Goal: Task Accomplishment & Management: Complete application form

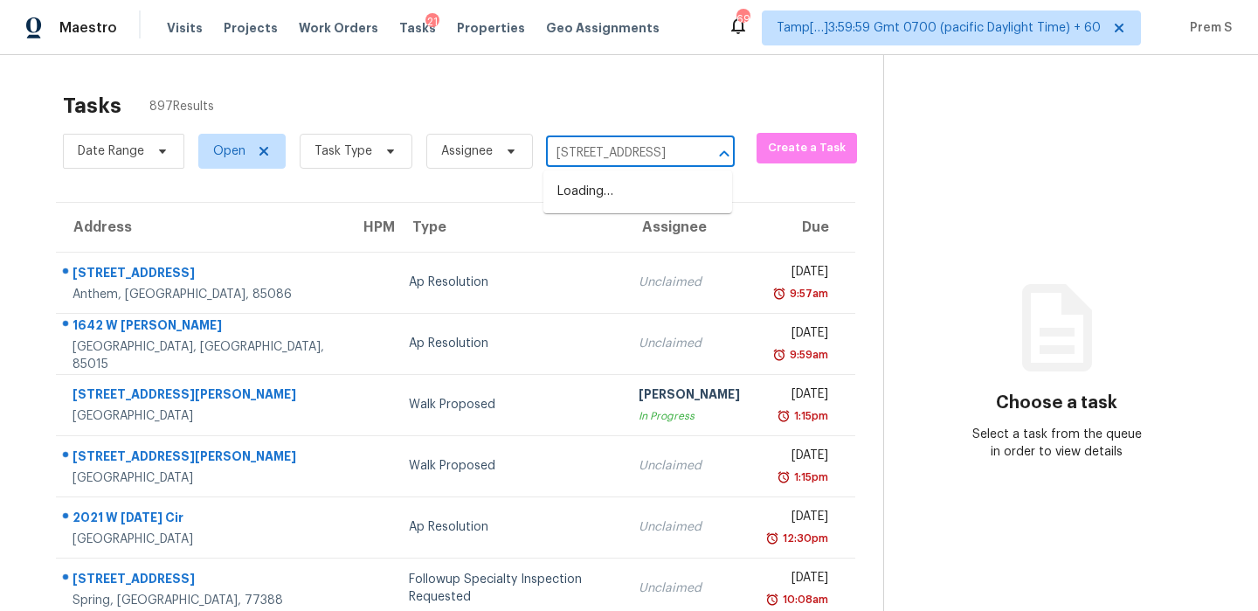
scroll to position [0, 135]
click at [614, 194] on li "[STREET_ADDRESS]" at bounding box center [638, 191] width 189 height 29
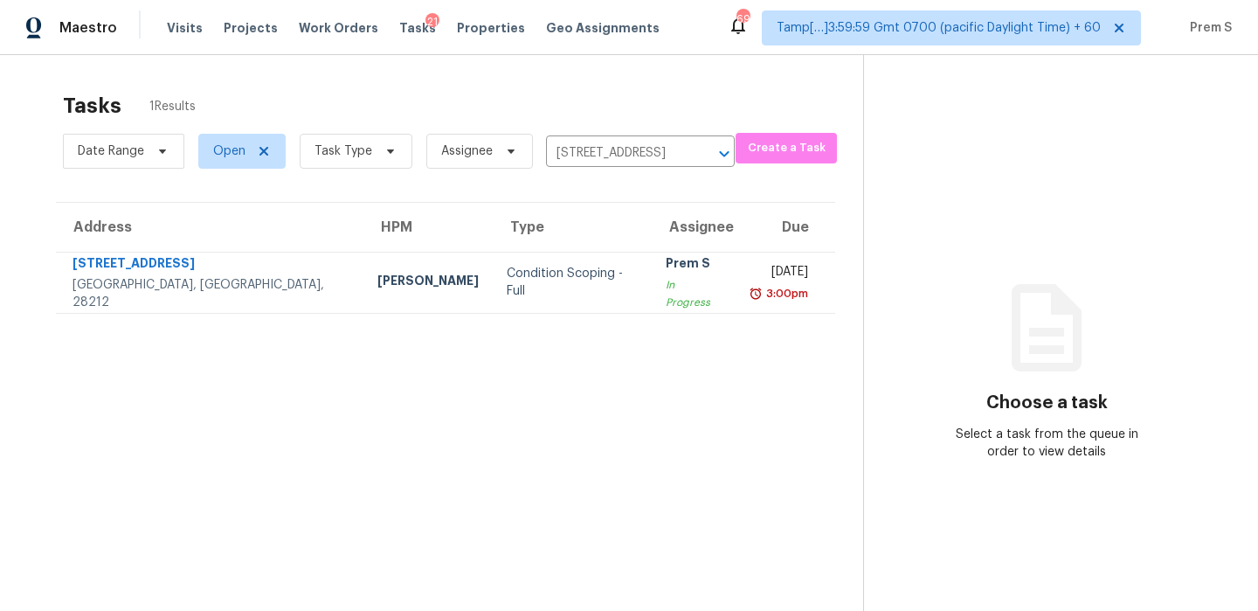
click at [666, 295] on div "In Progress" at bounding box center [694, 293] width 56 height 35
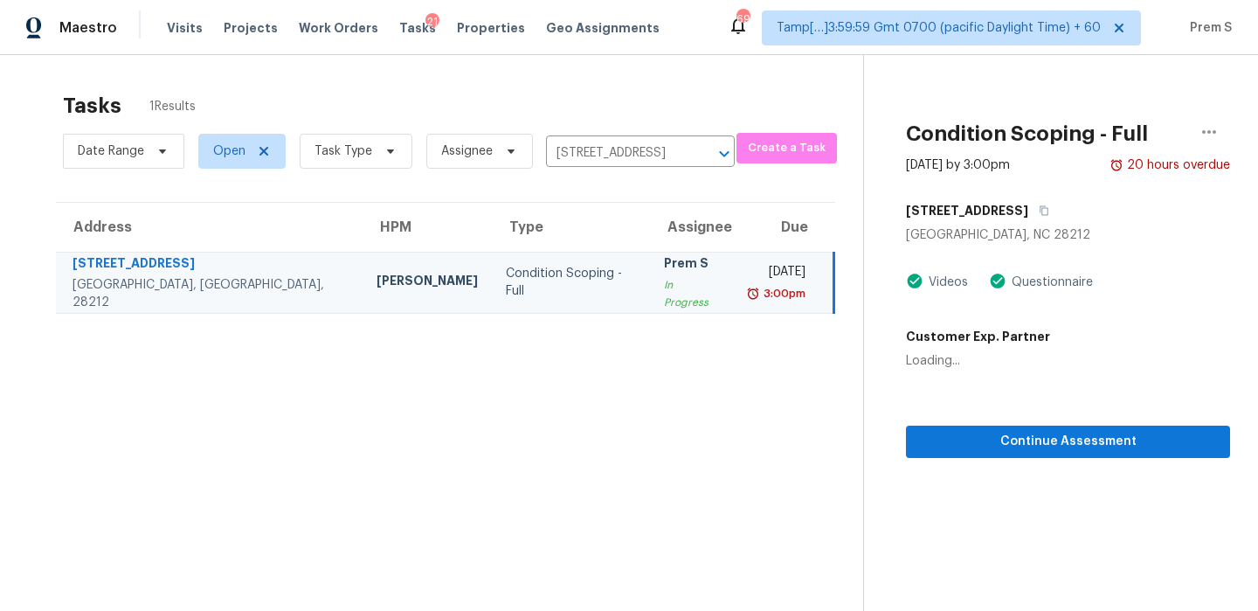
scroll to position [55, 0]
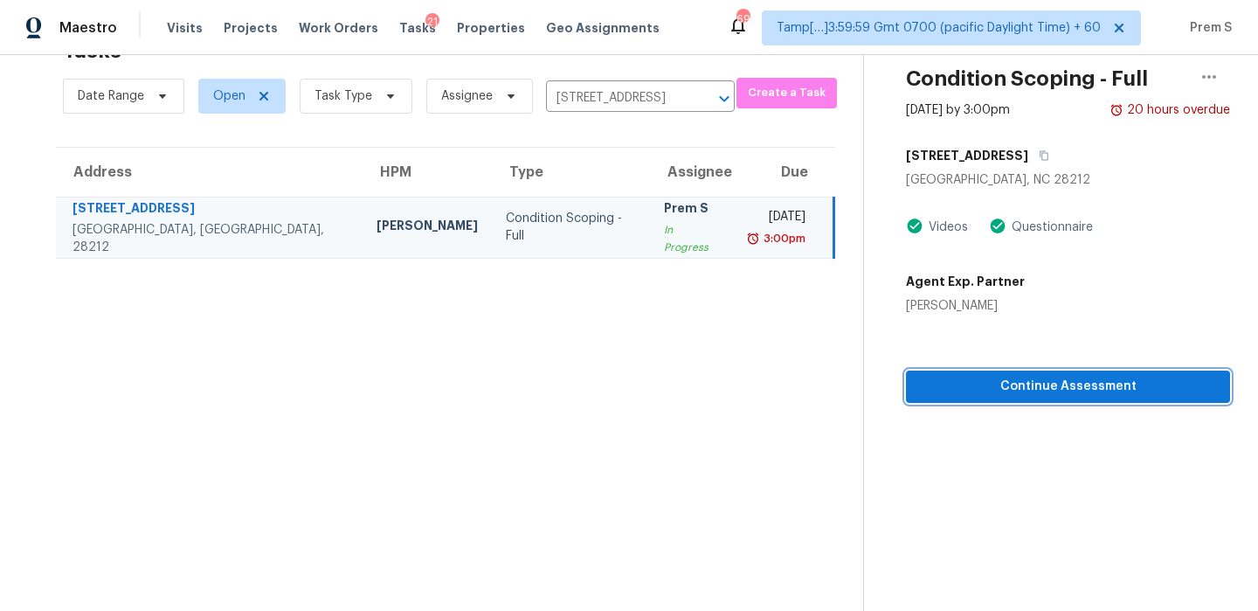
click at [1034, 396] on span "Continue Assessment" at bounding box center [1068, 387] width 296 height 22
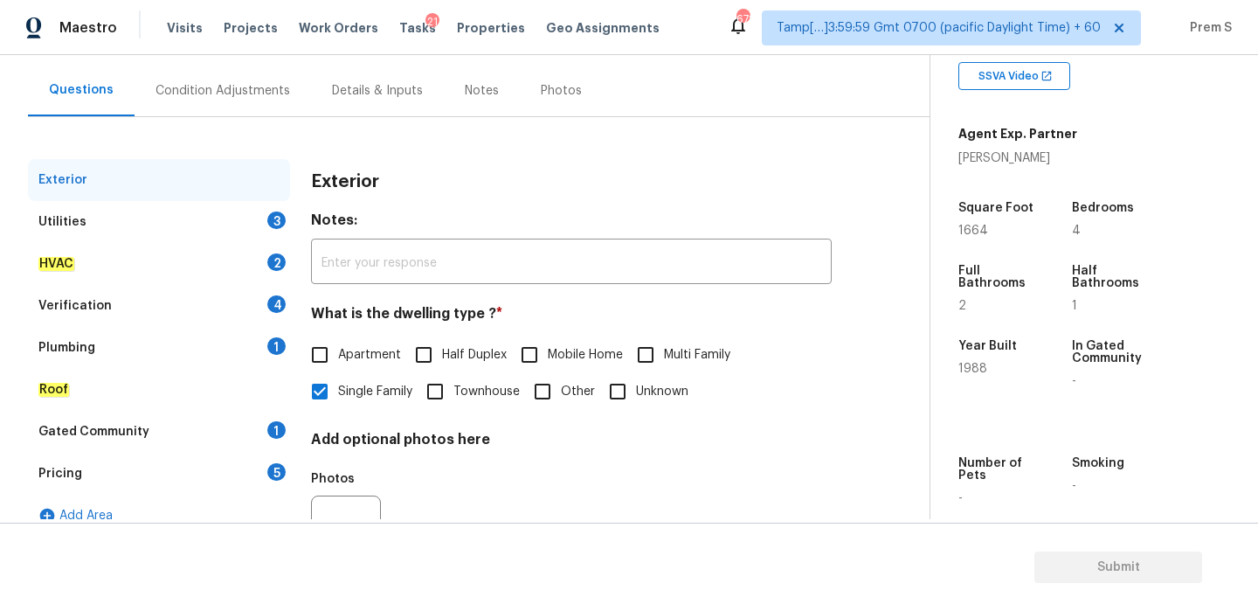
scroll to position [187, 0]
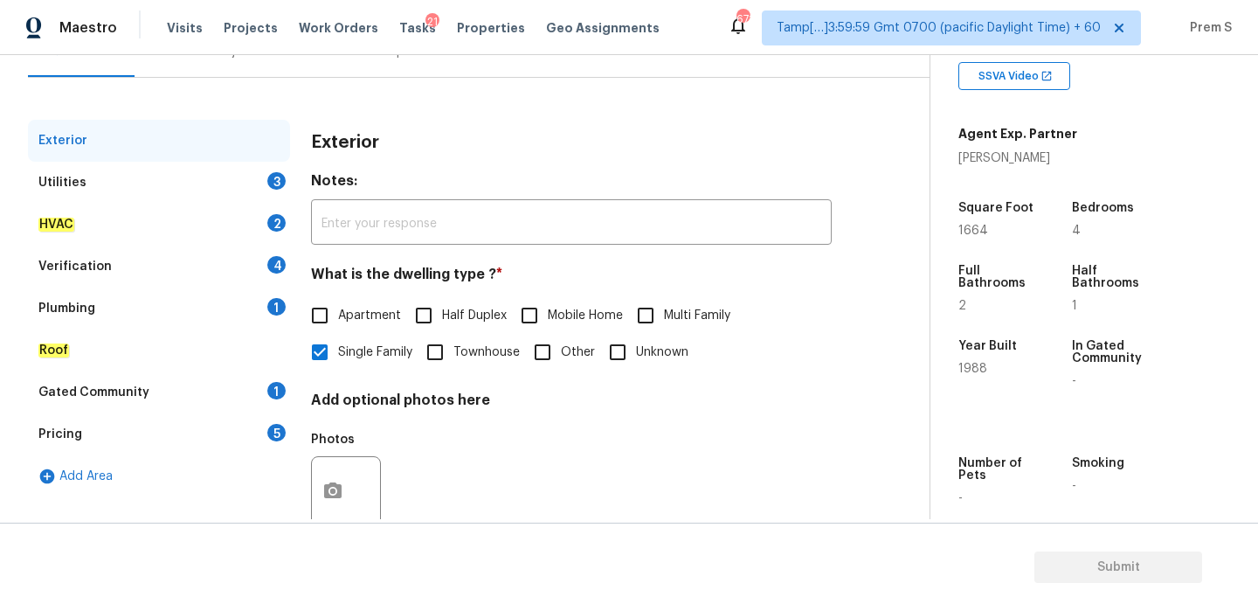
click at [246, 170] on div "Utilities 3" at bounding box center [159, 183] width 262 height 42
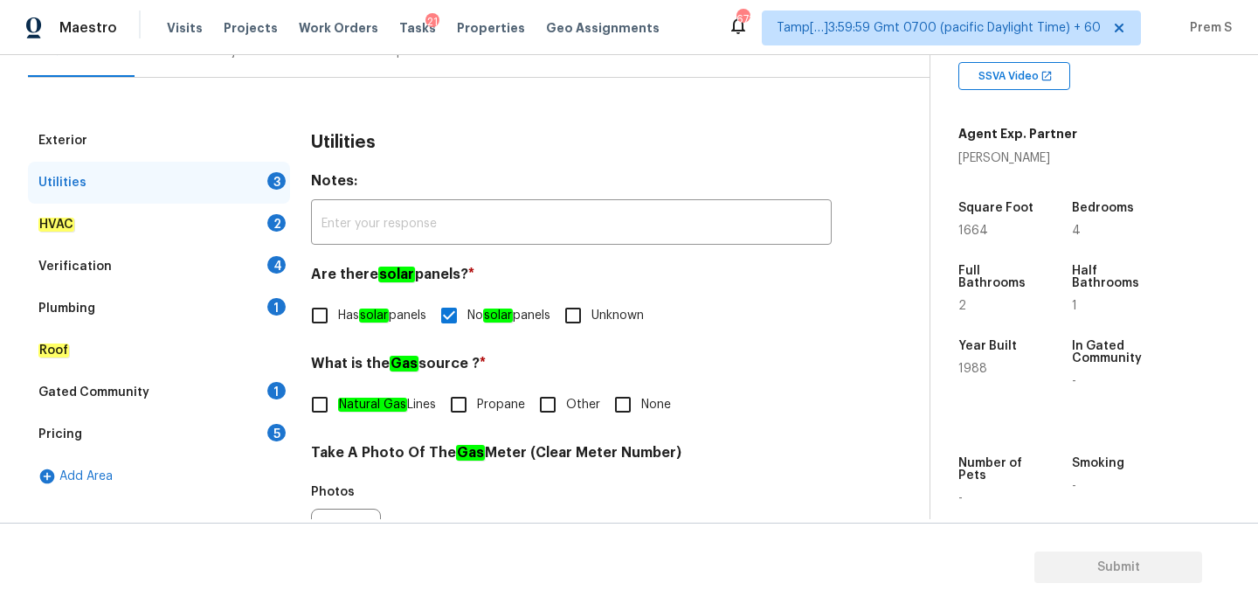
click at [557, 412] on input "Other" at bounding box center [548, 404] width 37 height 37
checkbox input "true"
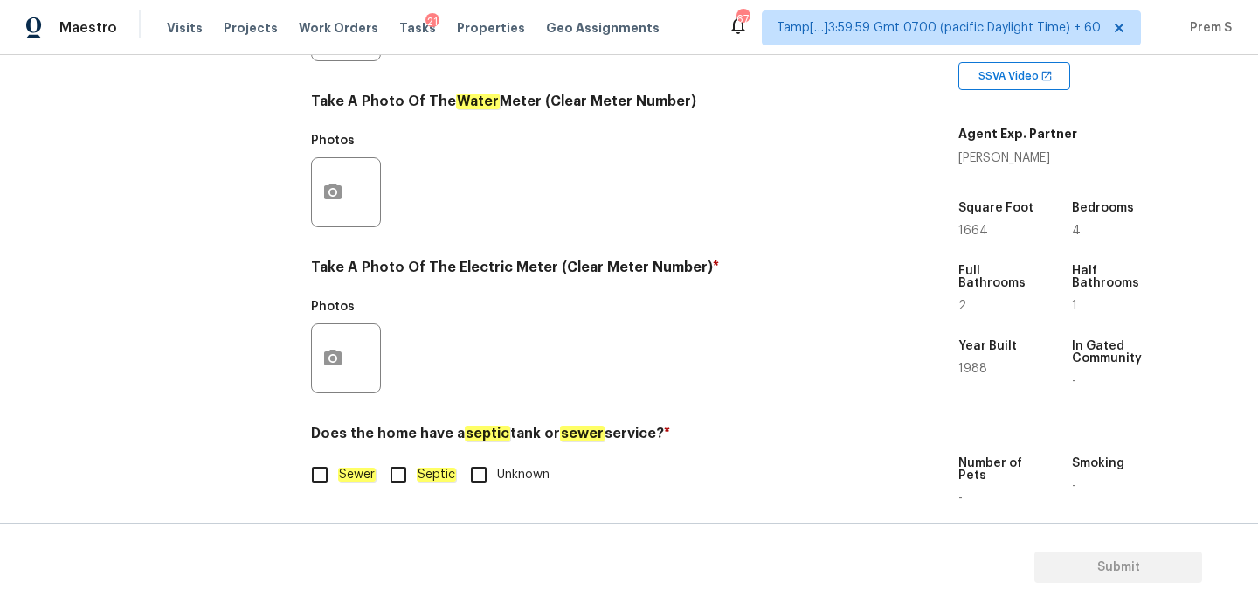
scroll to position [704, 0]
click at [332, 484] on input "Sewer" at bounding box center [319, 474] width 37 height 37
checkbox input "true"
click at [338, 355] on icon "button" at bounding box center [332, 358] width 17 height 16
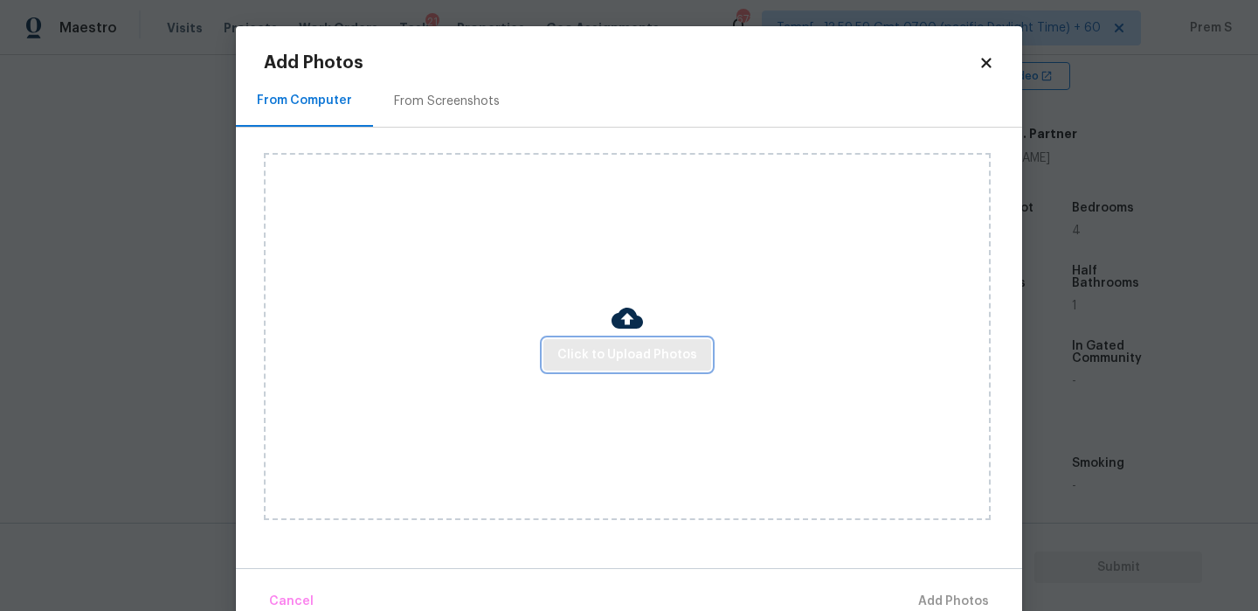
click at [585, 351] on span "Click to Upload Photos" at bounding box center [628, 355] width 140 height 22
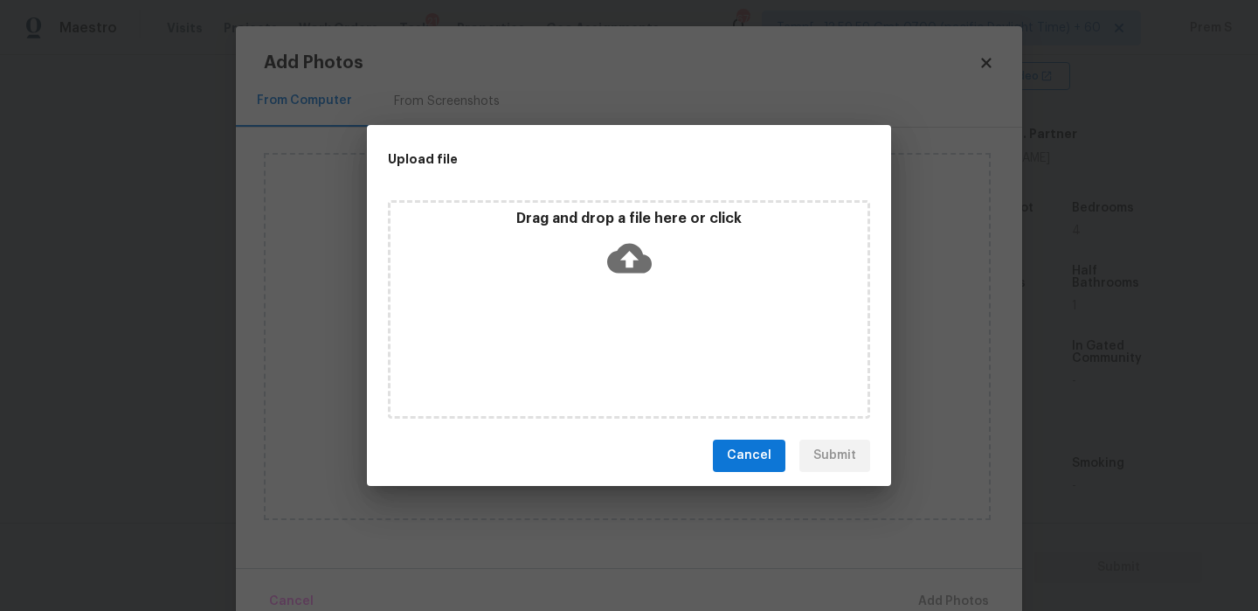
click at [623, 261] on icon at bounding box center [629, 258] width 45 height 30
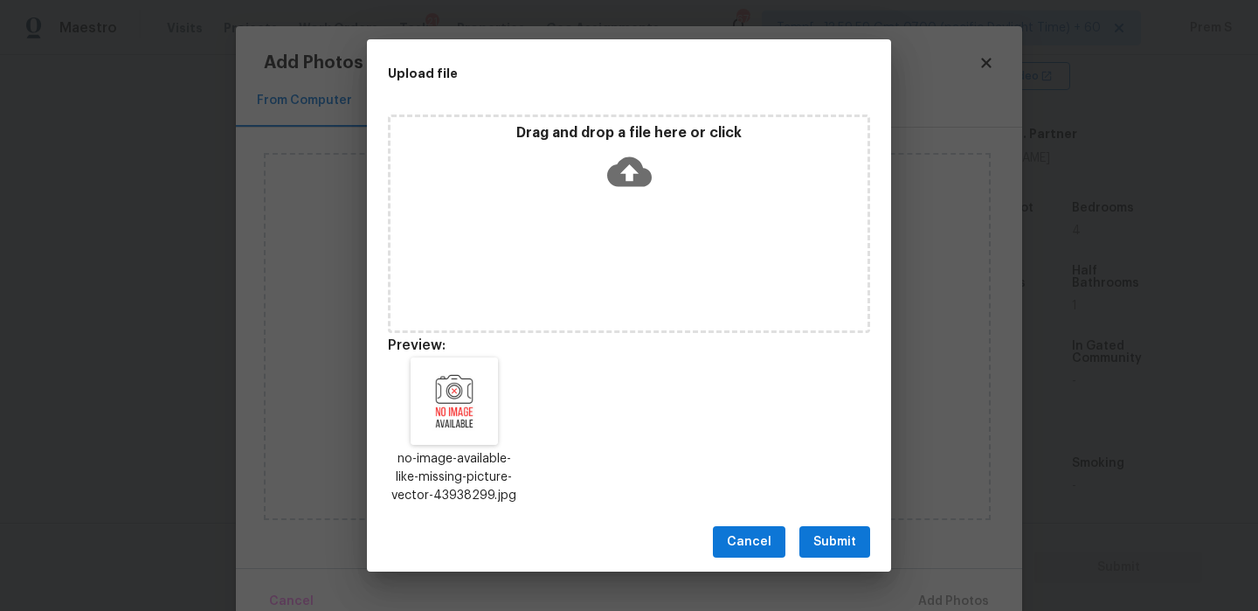
click at [845, 533] on span "Submit" at bounding box center [835, 542] width 43 height 22
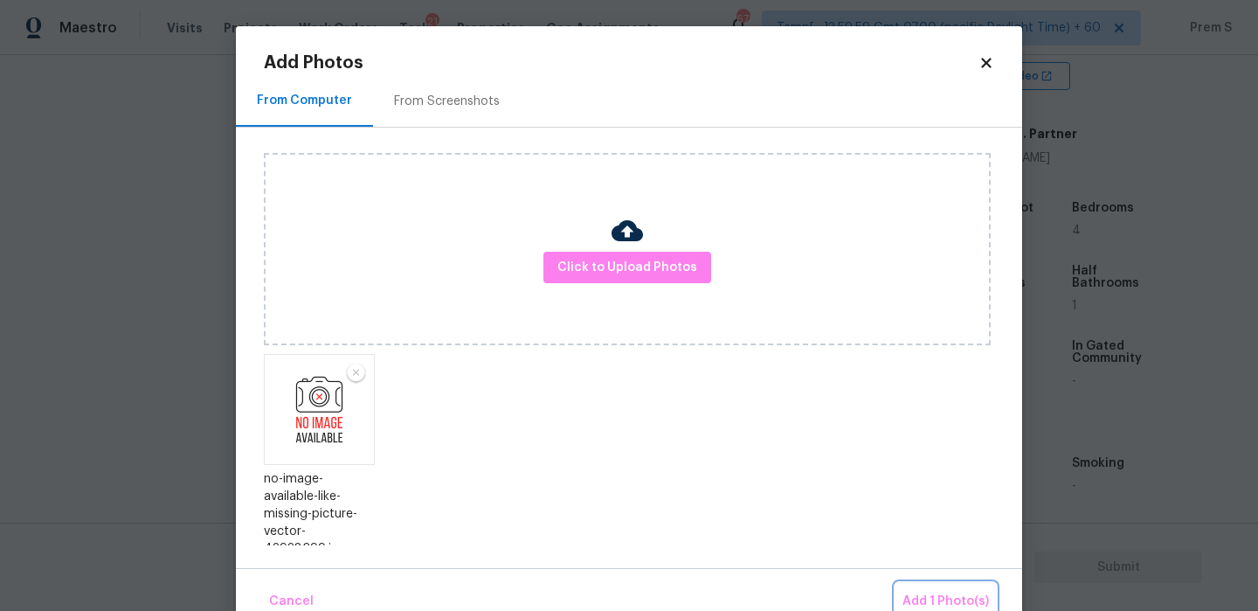
click at [975, 588] on button "Add 1 Photo(s)" at bounding box center [946, 602] width 100 height 38
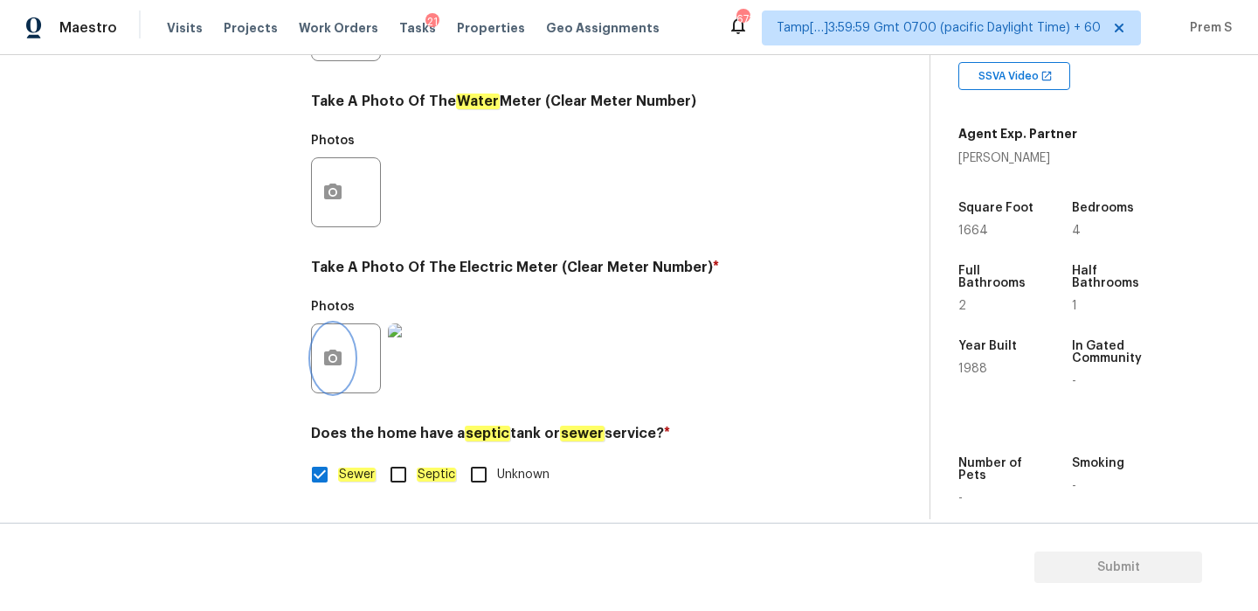
scroll to position [222, 0]
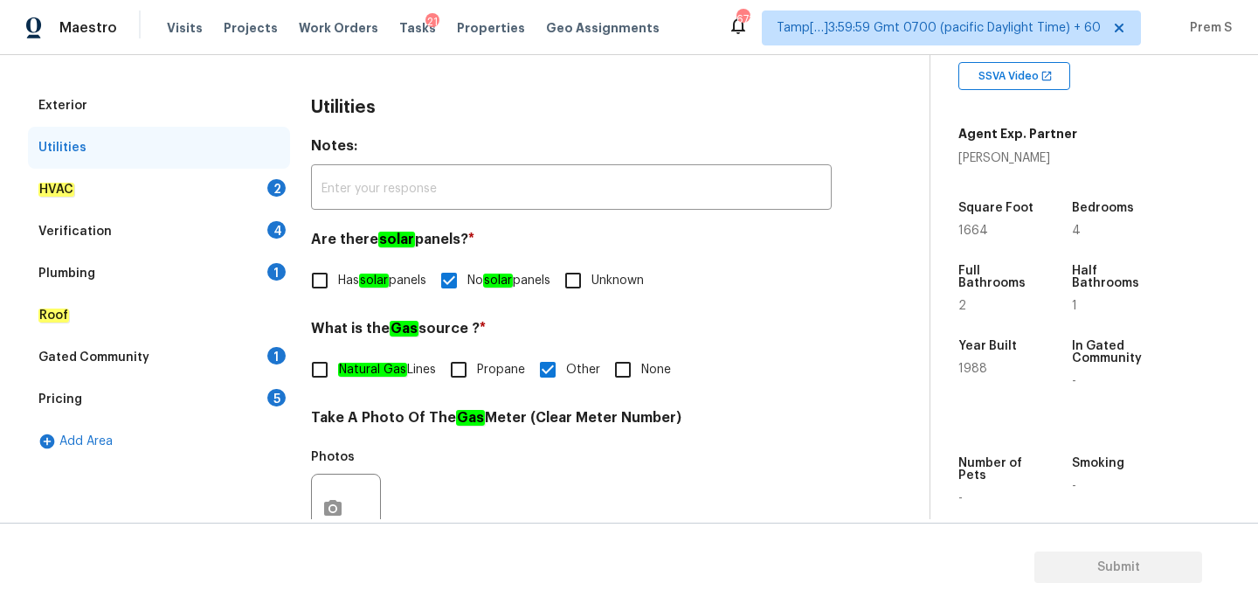
click at [271, 185] on div "2" at bounding box center [276, 187] width 18 height 17
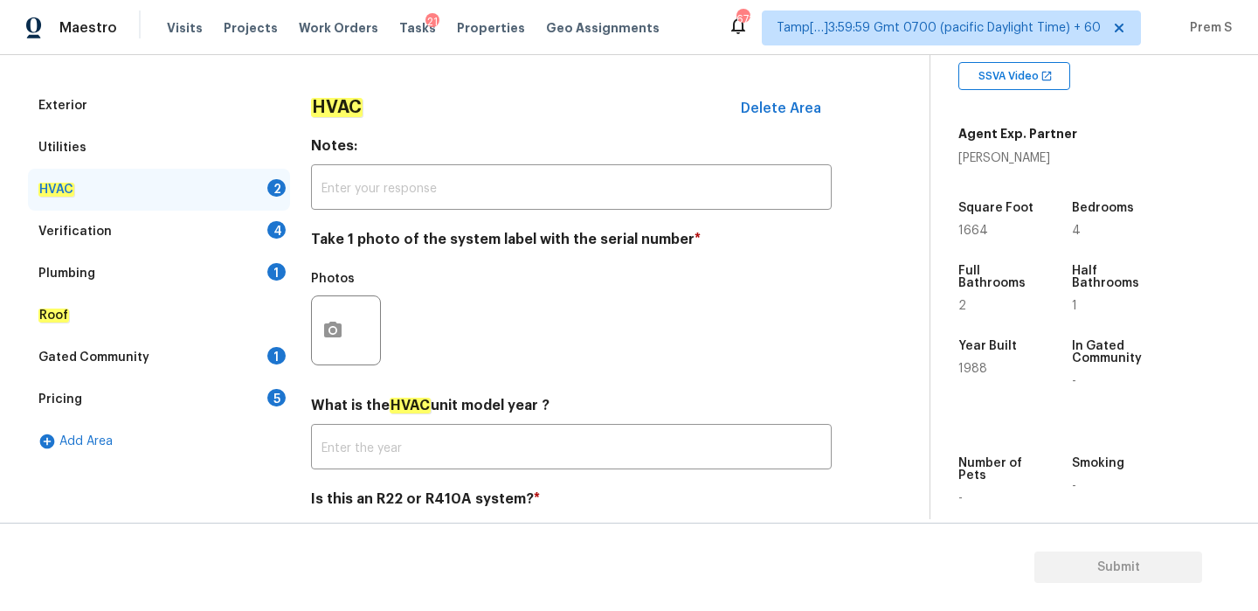
scroll to position [288, 0]
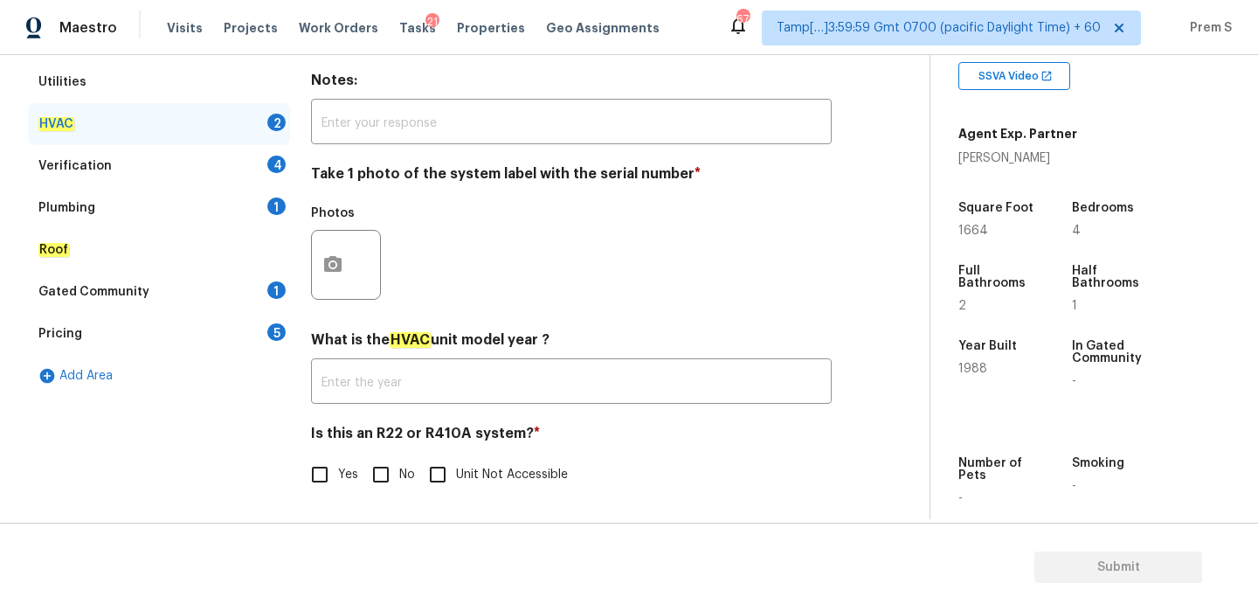
click at [381, 475] on input "No" at bounding box center [381, 474] width 37 height 37
checkbox input "true"
click at [329, 271] on icon "button" at bounding box center [332, 264] width 17 height 16
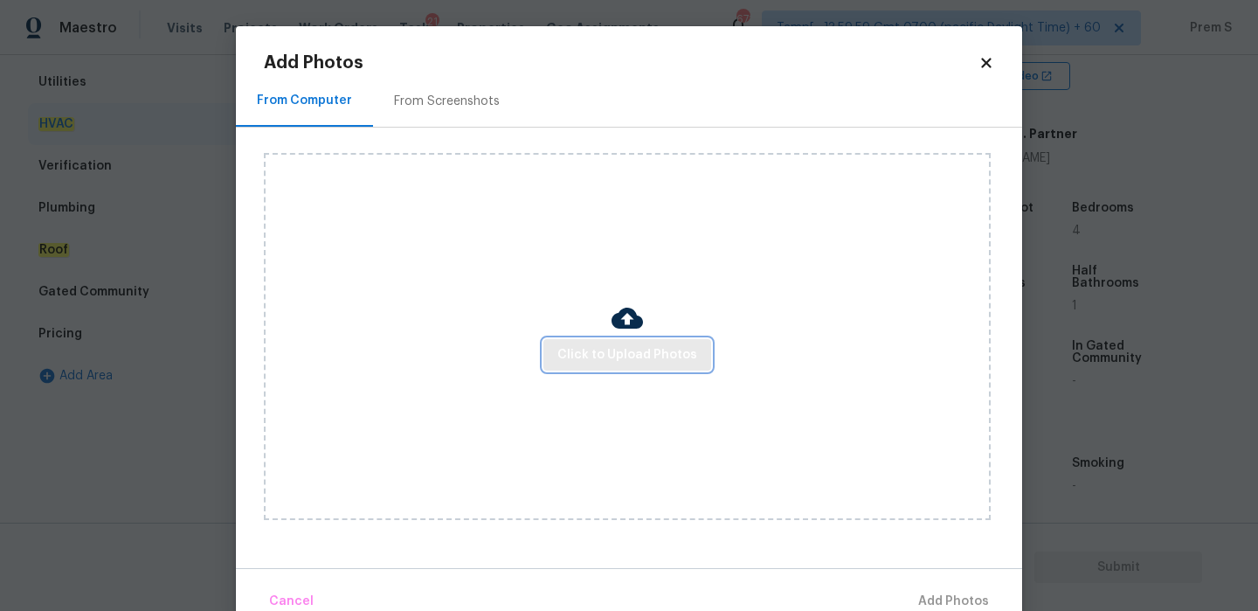
click at [648, 357] on span "Click to Upload Photos" at bounding box center [628, 355] width 140 height 22
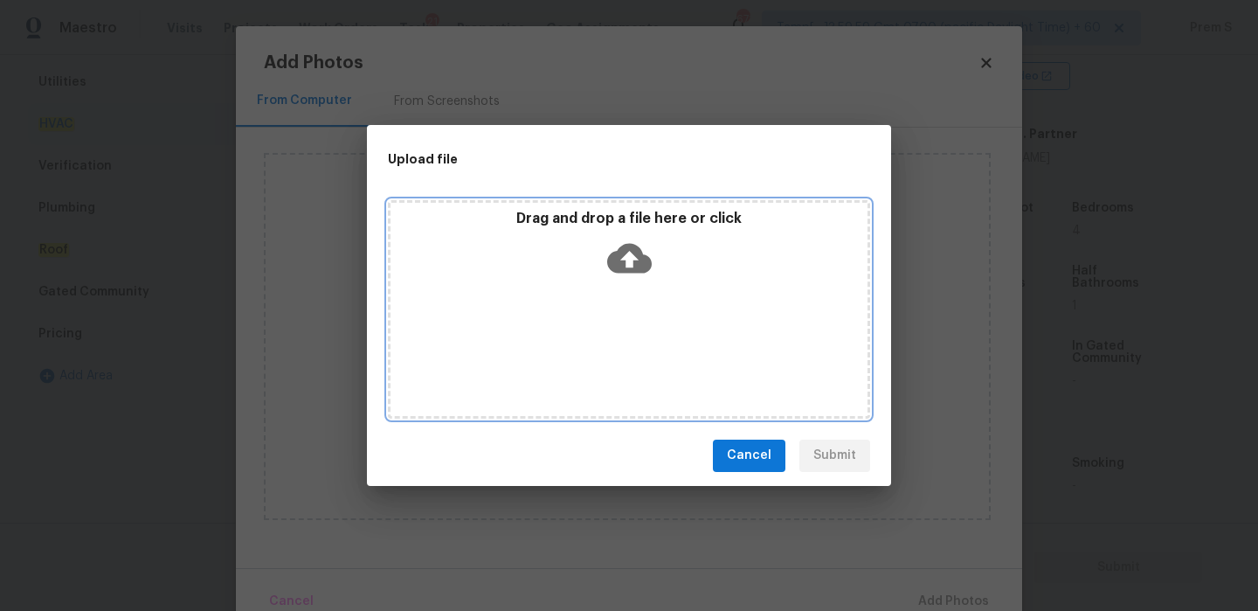
click at [627, 253] on icon at bounding box center [629, 258] width 45 height 45
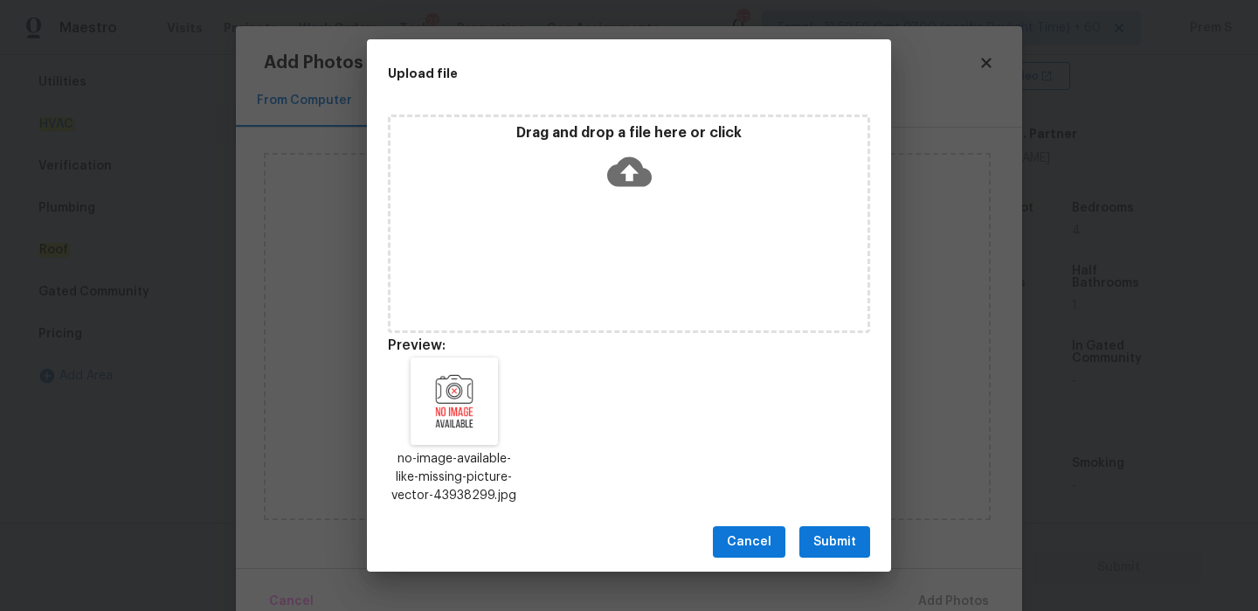
click at [849, 548] on span "Submit" at bounding box center [835, 542] width 43 height 22
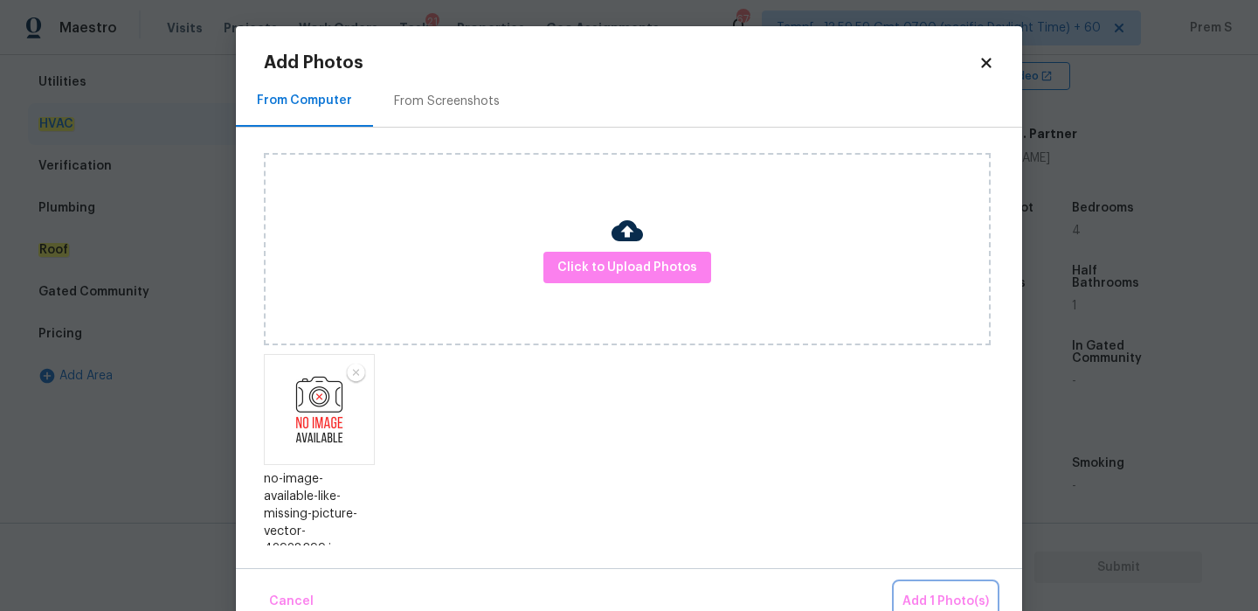
click at [925, 593] on span "Add 1 Photo(s)" at bounding box center [946, 602] width 87 height 22
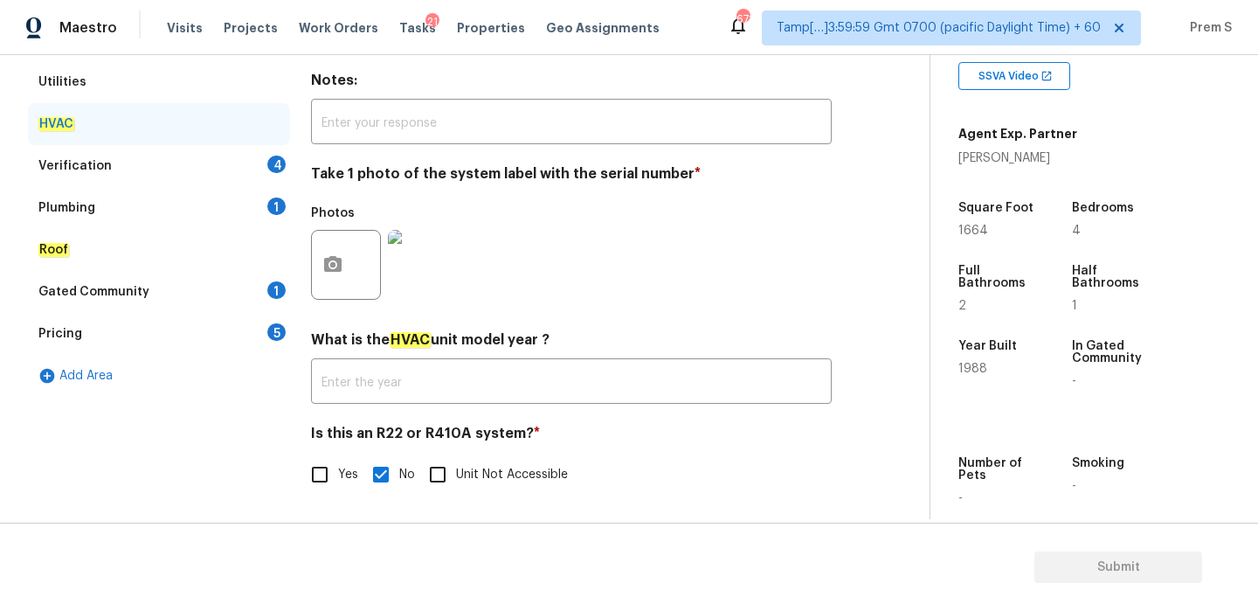
click at [262, 158] on div "Verification 4" at bounding box center [159, 166] width 262 height 42
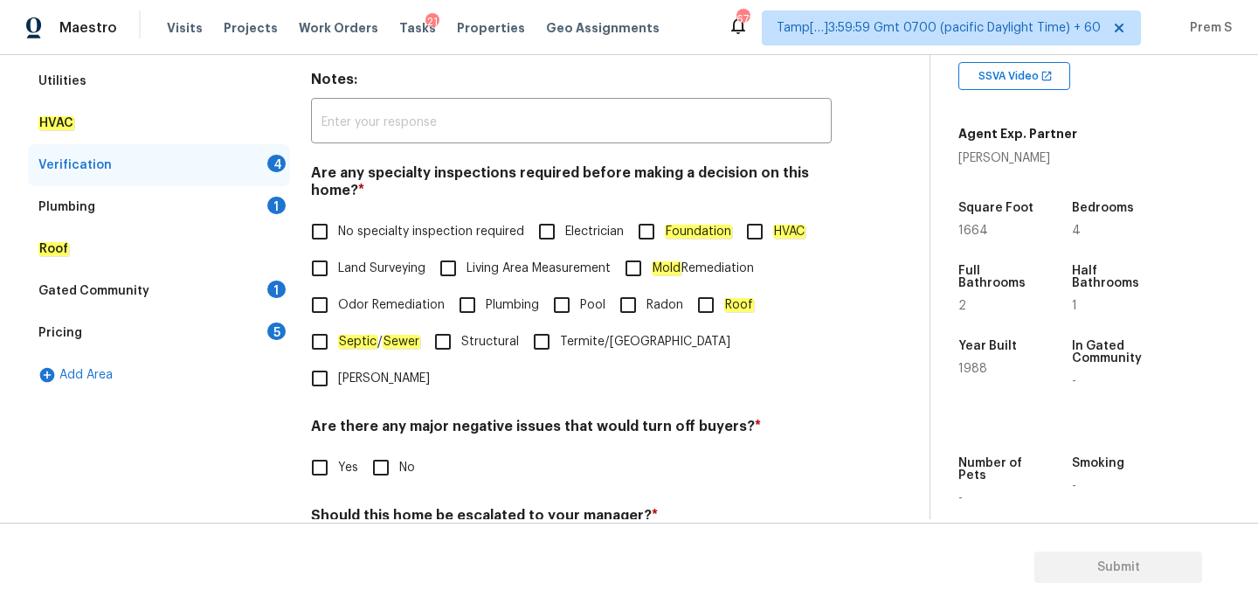
click at [367, 240] on span "No specialty inspection required" at bounding box center [431, 232] width 186 height 18
click at [338, 240] on input "No specialty inspection required" at bounding box center [319, 231] width 37 height 37
checkbox input "true"
click at [384, 449] on input "No" at bounding box center [381, 467] width 37 height 37
checkbox input "true"
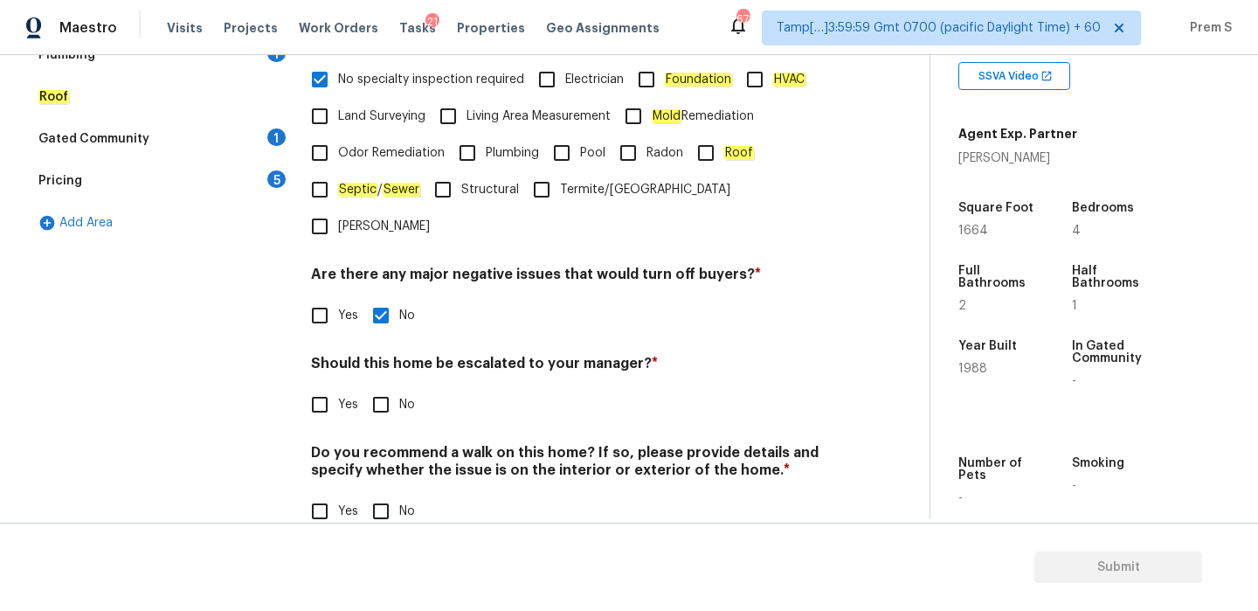
click at [375, 386] on input "No" at bounding box center [381, 404] width 37 height 37
checkbox input "true"
click at [376, 493] on input "No" at bounding box center [381, 511] width 37 height 37
checkbox input "true"
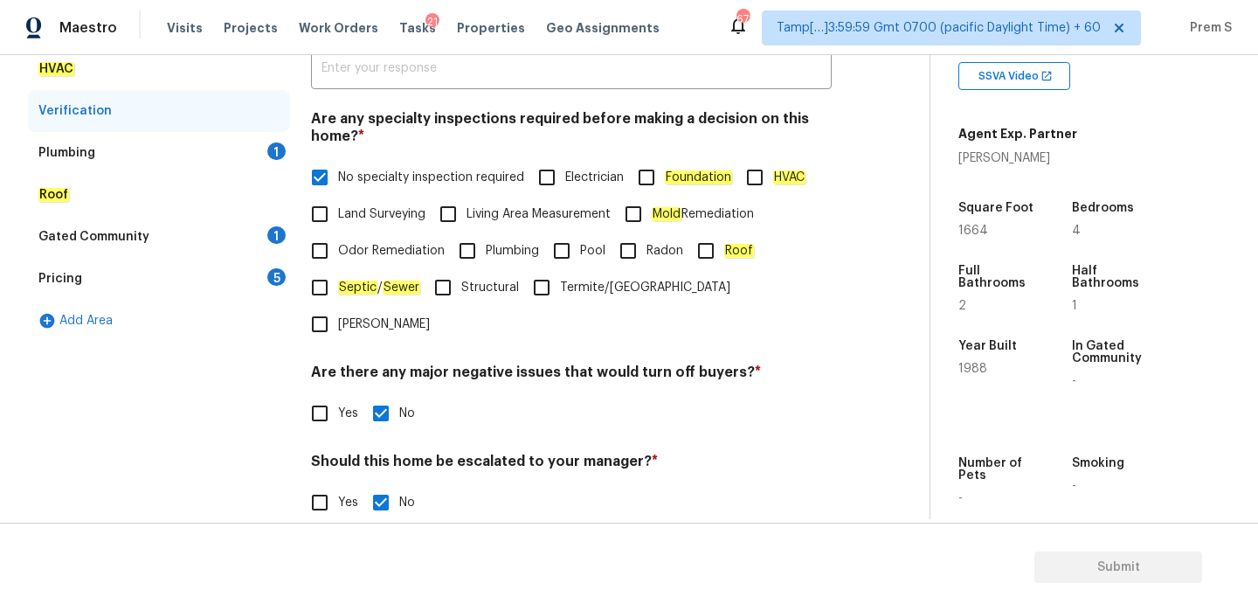
click at [272, 151] on div "1" at bounding box center [276, 150] width 18 height 17
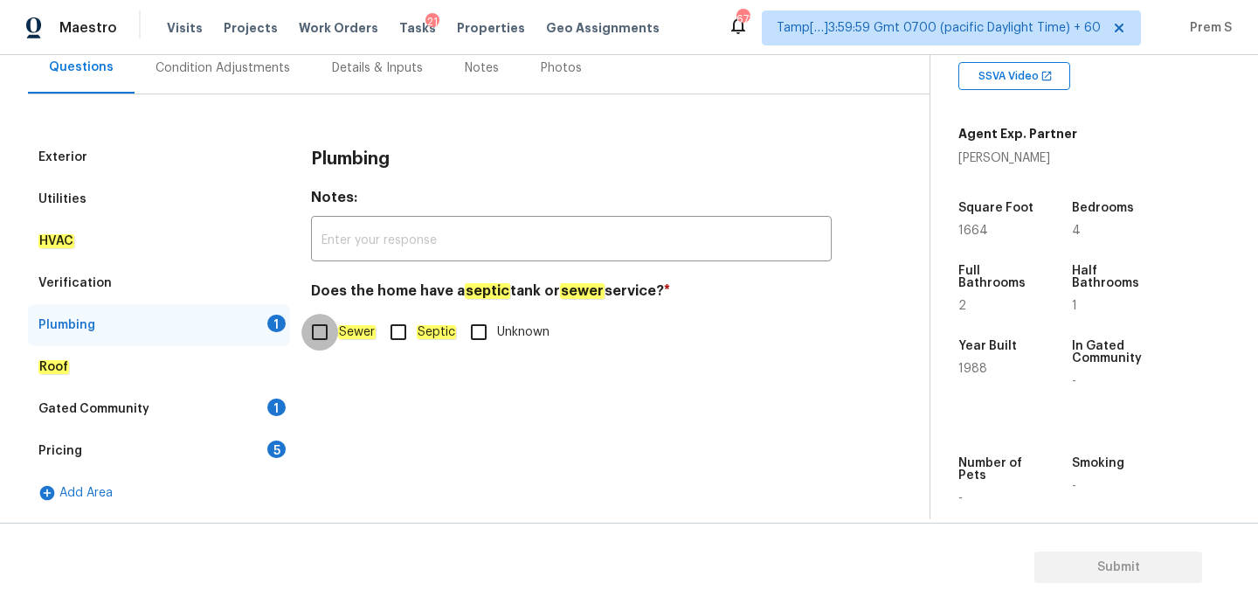
click at [328, 334] on input "Sewer" at bounding box center [319, 332] width 37 height 37
checkbox input "true"
click at [254, 409] on div "Gated Community 1" at bounding box center [159, 409] width 262 height 42
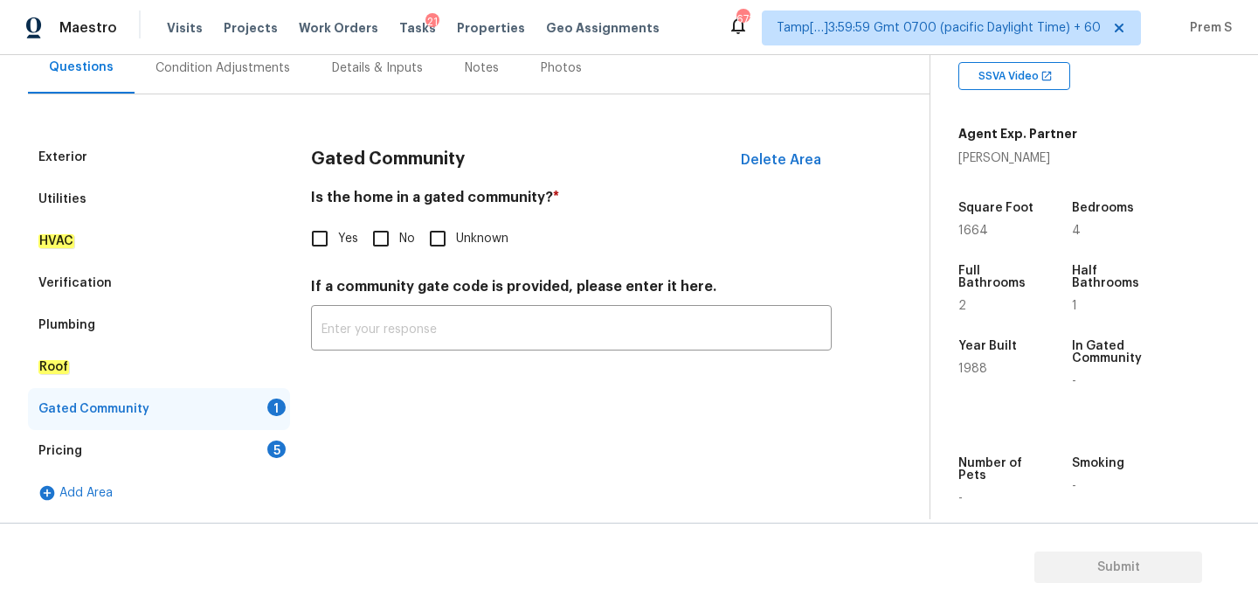
click at [396, 226] on input "No" at bounding box center [381, 238] width 37 height 37
checkbox input "true"
click at [269, 438] on div "Pricing 5" at bounding box center [159, 451] width 262 height 42
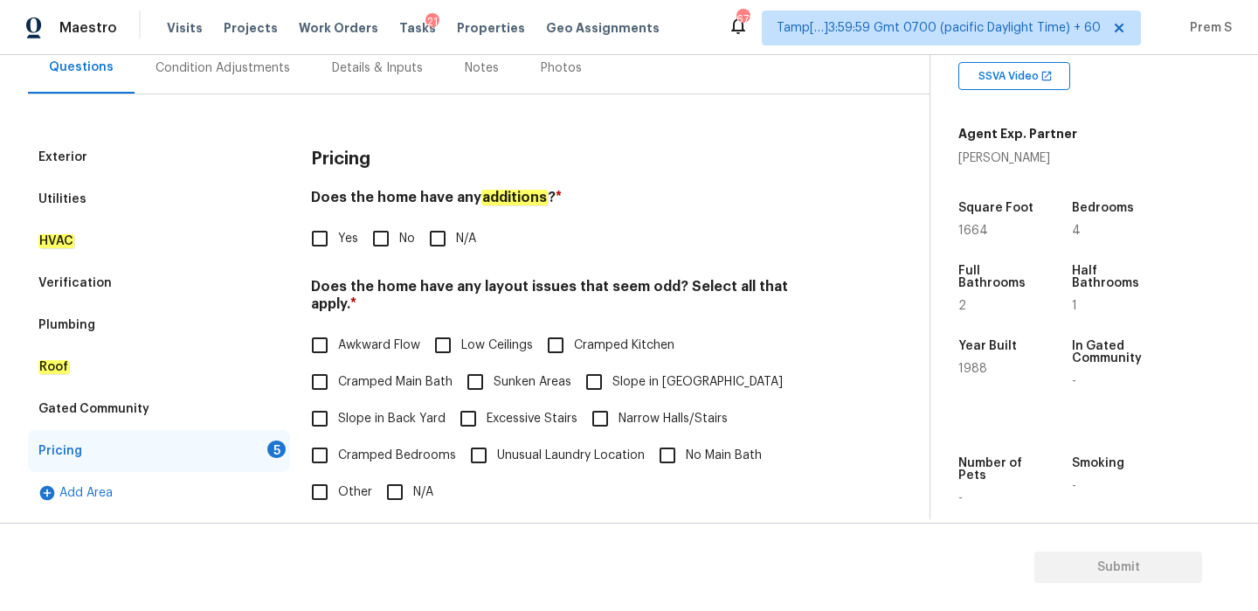
click at [321, 327] on input "Awkward Flow" at bounding box center [319, 345] width 37 height 37
click at [339, 336] on span "Awkward Flow" at bounding box center [379, 345] width 82 height 18
click at [338, 329] on input "Awkward Flow" at bounding box center [319, 345] width 37 height 37
checkbox input "false"
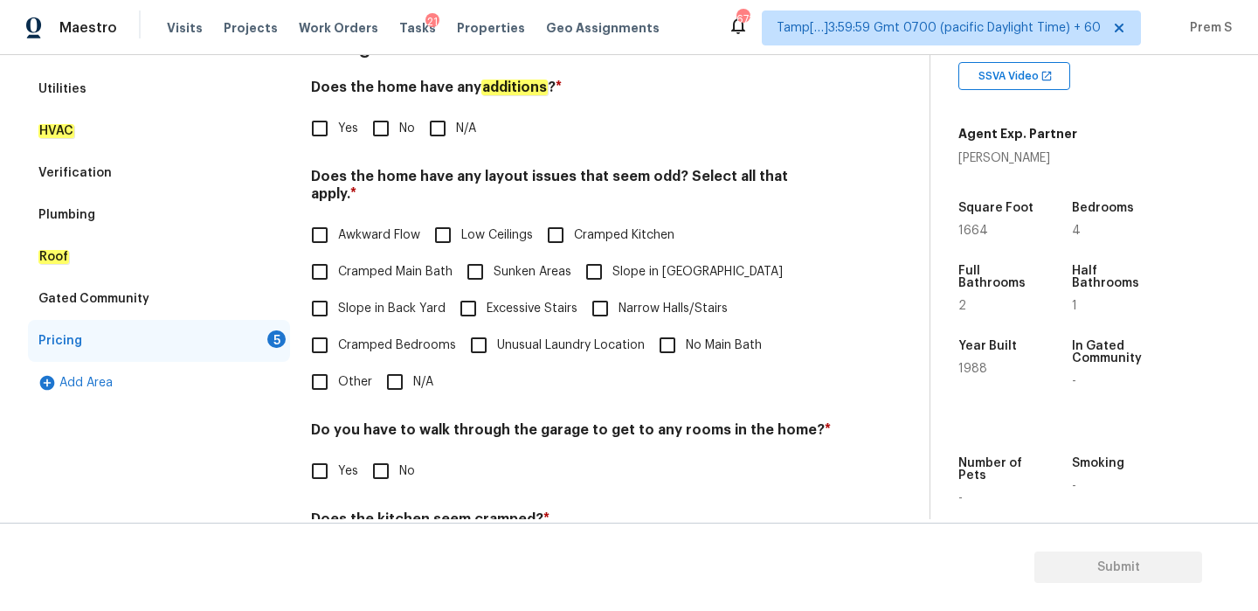
click at [419, 373] on span "N/A" at bounding box center [423, 382] width 20 height 18
click at [413, 364] on input "N/A" at bounding box center [395, 382] width 37 height 37
checkbox input "true"
click at [384, 460] on input "No" at bounding box center [381, 471] width 37 height 37
checkbox input "true"
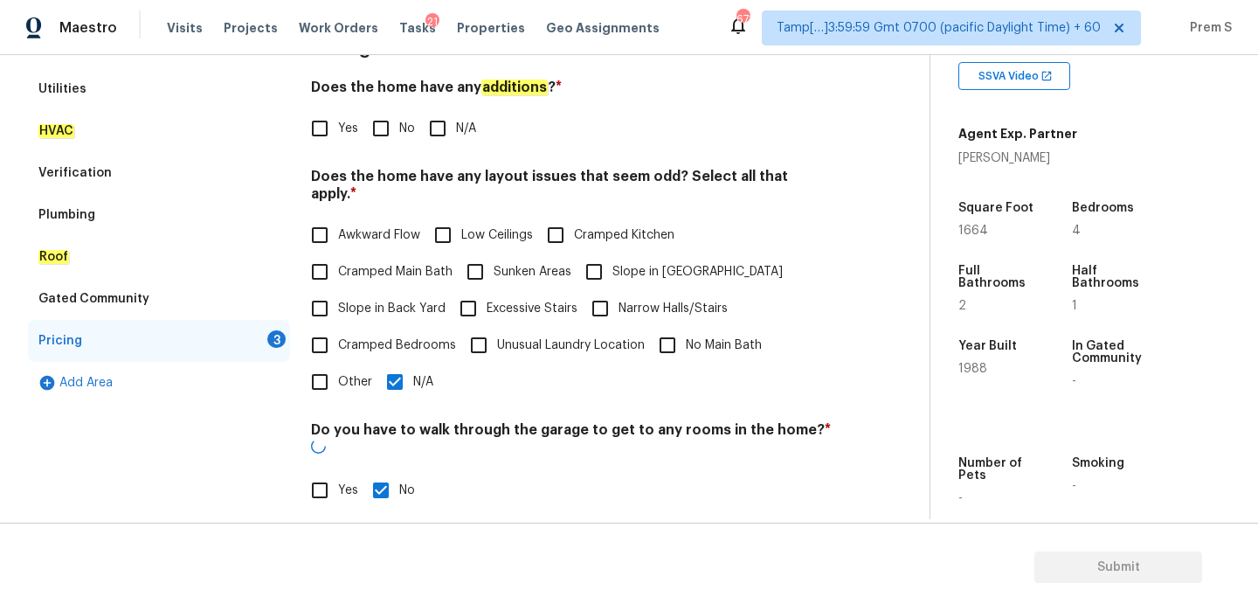
scroll to position [438, 0]
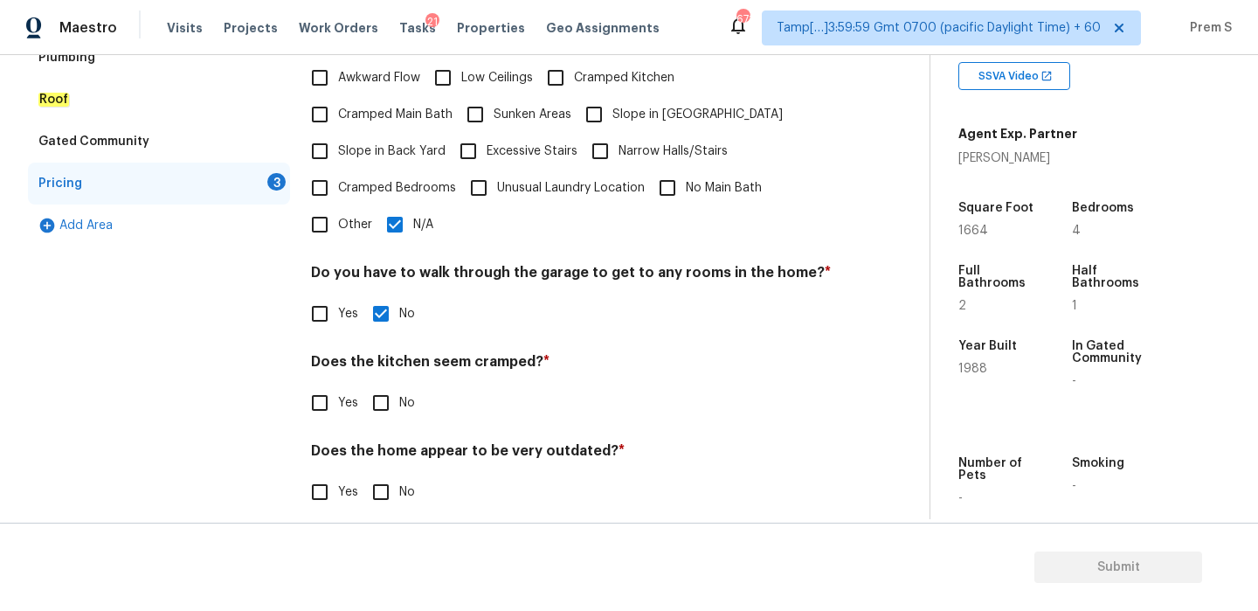
click at [390, 404] on div "Pricing Does the home have any additions ? * Yes No N/A Does the home have any …" at bounding box center [571, 200] width 521 height 662
click at [388, 384] on input "No" at bounding box center [381, 402] width 37 height 37
checkbox input "true"
click at [384, 474] on input "No" at bounding box center [381, 492] width 37 height 37
checkbox input "true"
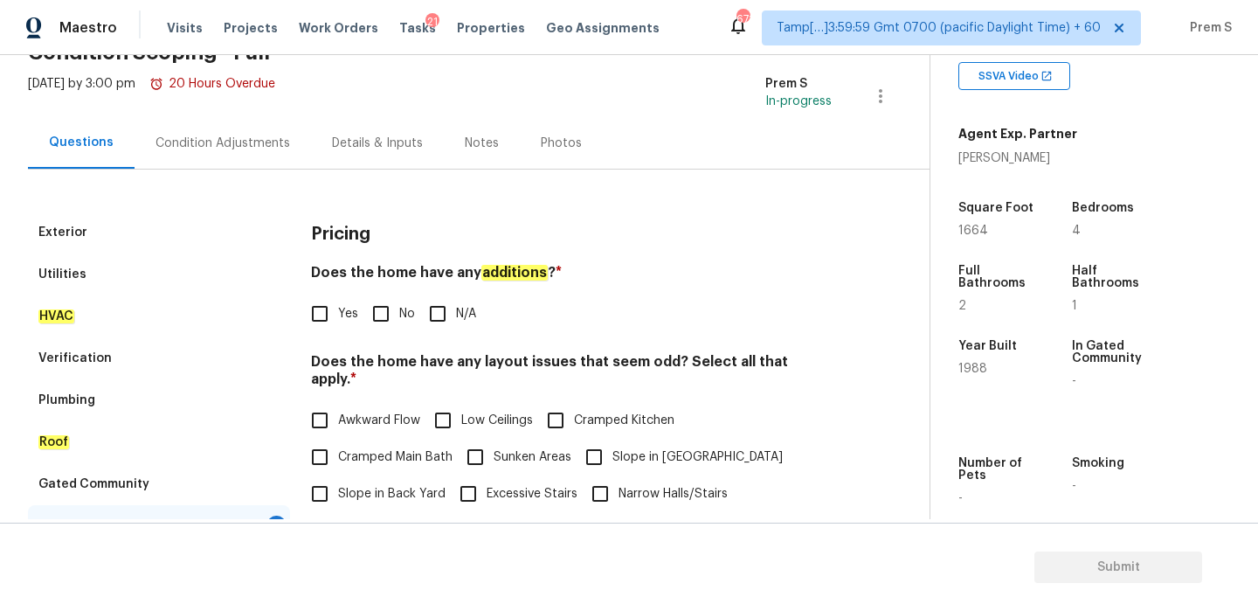
scroll to position [80, 0]
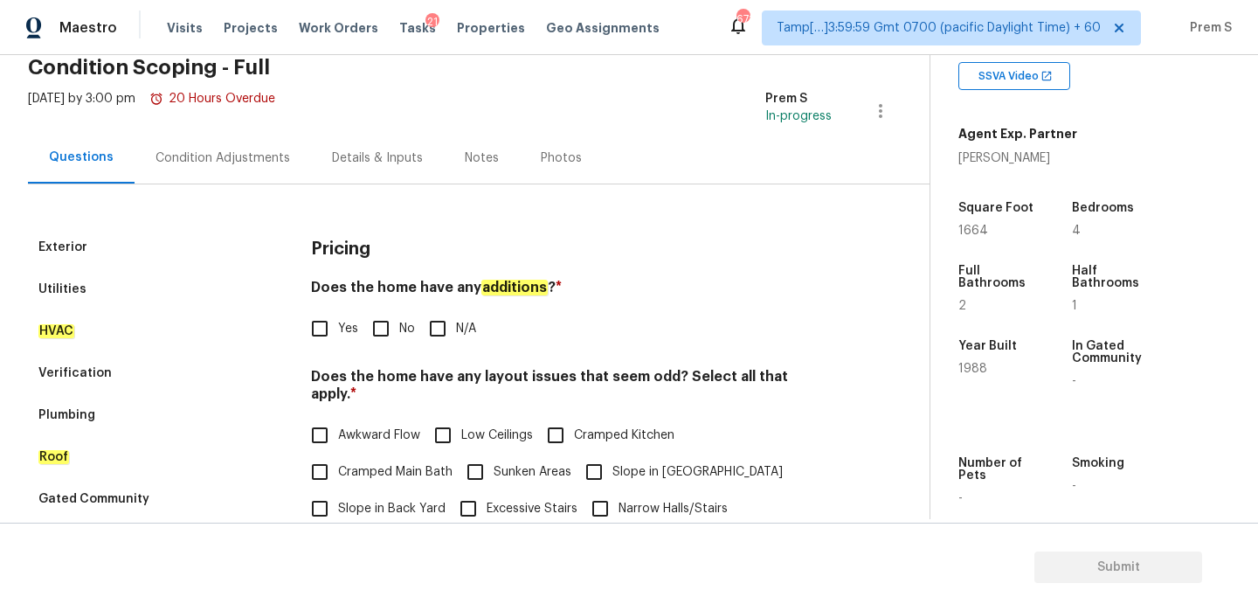
click at [371, 331] on input "No" at bounding box center [381, 328] width 37 height 37
checkbox input "true"
click at [244, 157] on div "Condition Adjustments" at bounding box center [223, 157] width 135 height 17
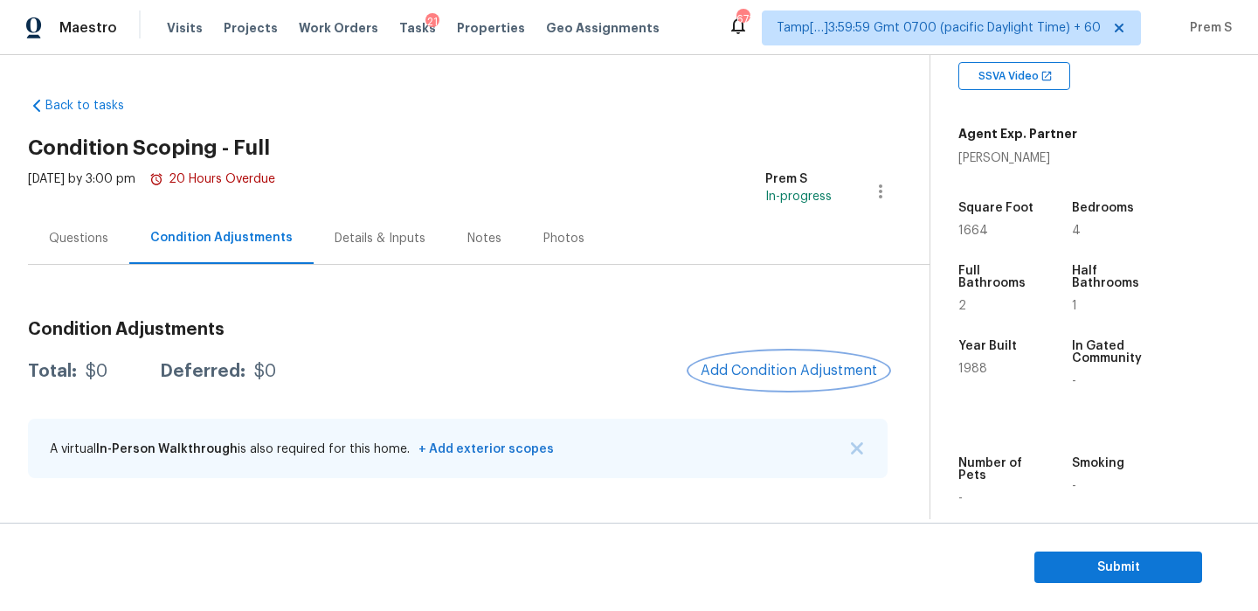
click at [785, 363] on span "Add Condition Adjustment" at bounding box center [789, 371] width 177 height 16
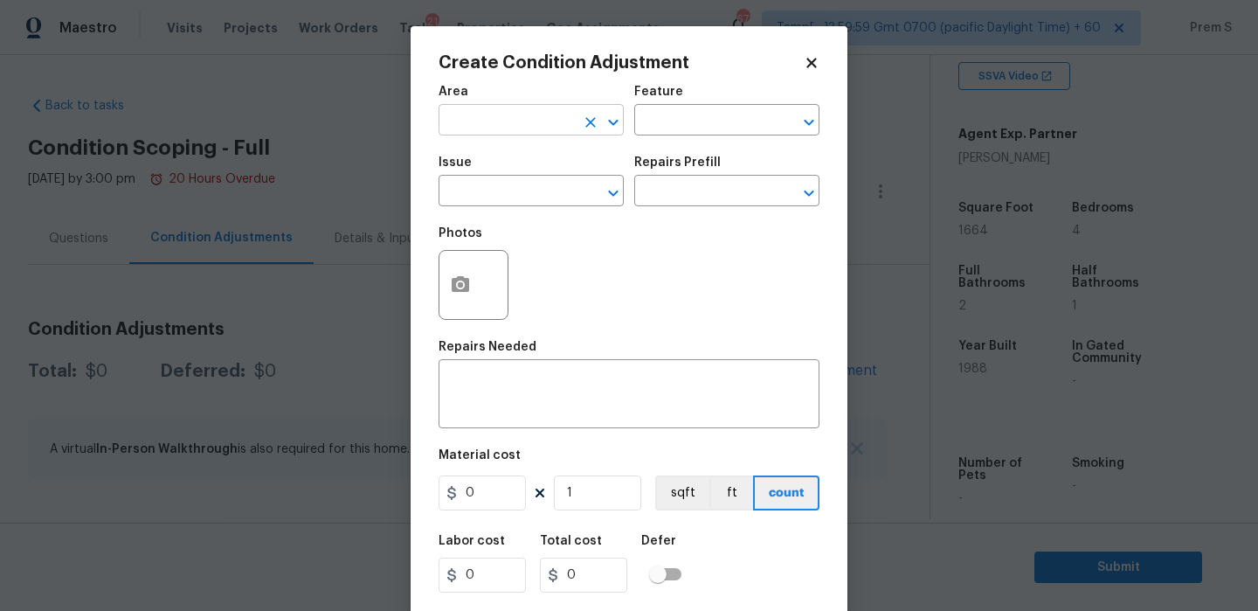
click at [547, 131] on input "text" at bounding box center [507, 121] width 136 height 27
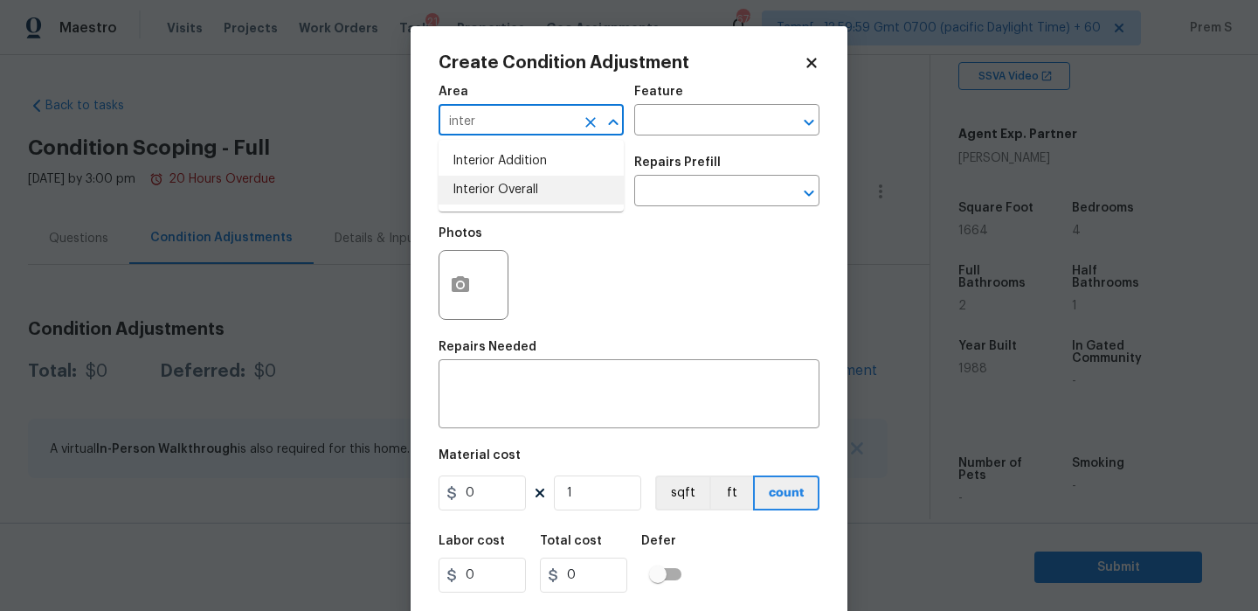
click at [544, 191] on li "Interior Overall" at bounding box center [531, 190] width 185 height 29
type input "Interior Overall"
click at [544, 191] on input "text" at bounding box center [507, 192] width 136 height 27
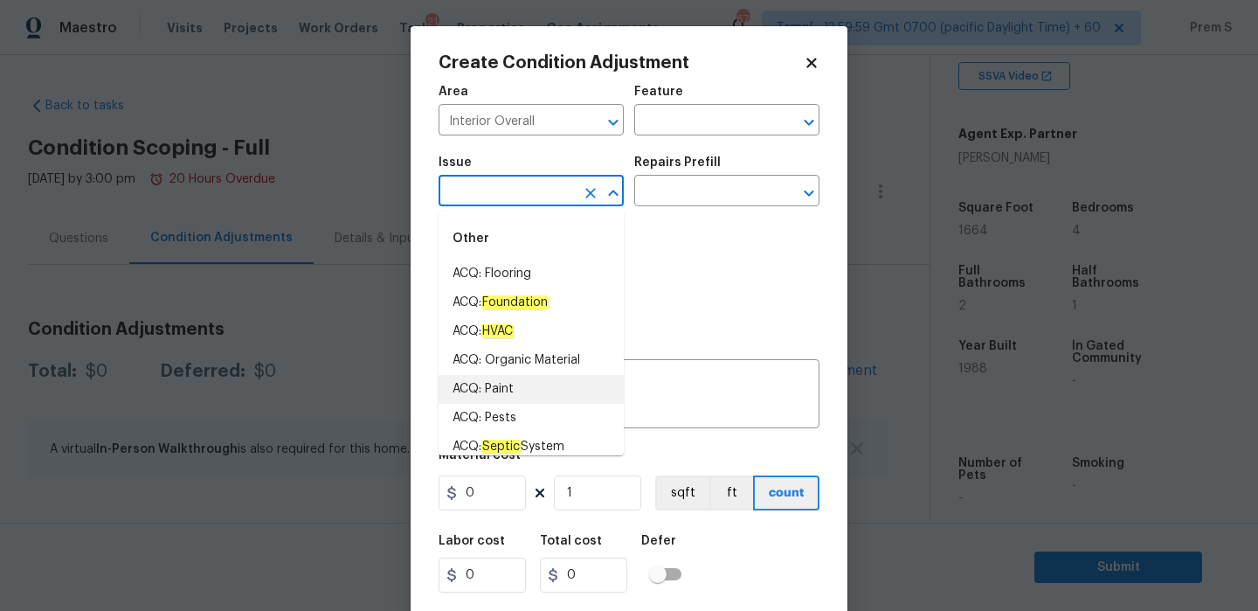
click at [502, 394] on li "ACQ: Paint" at bounding box center [531, 389] width 185 height 29
type input "ACQ: Paint"
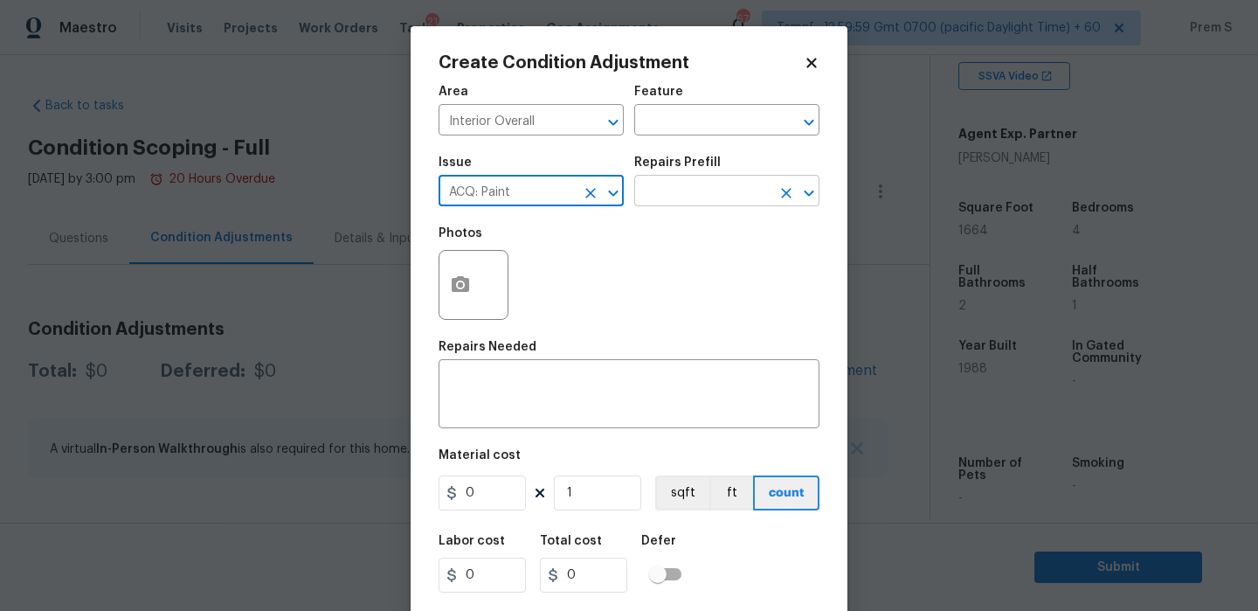
click at [721, 192] on input "text" at bounding box center [702, 192] width 136 height 27
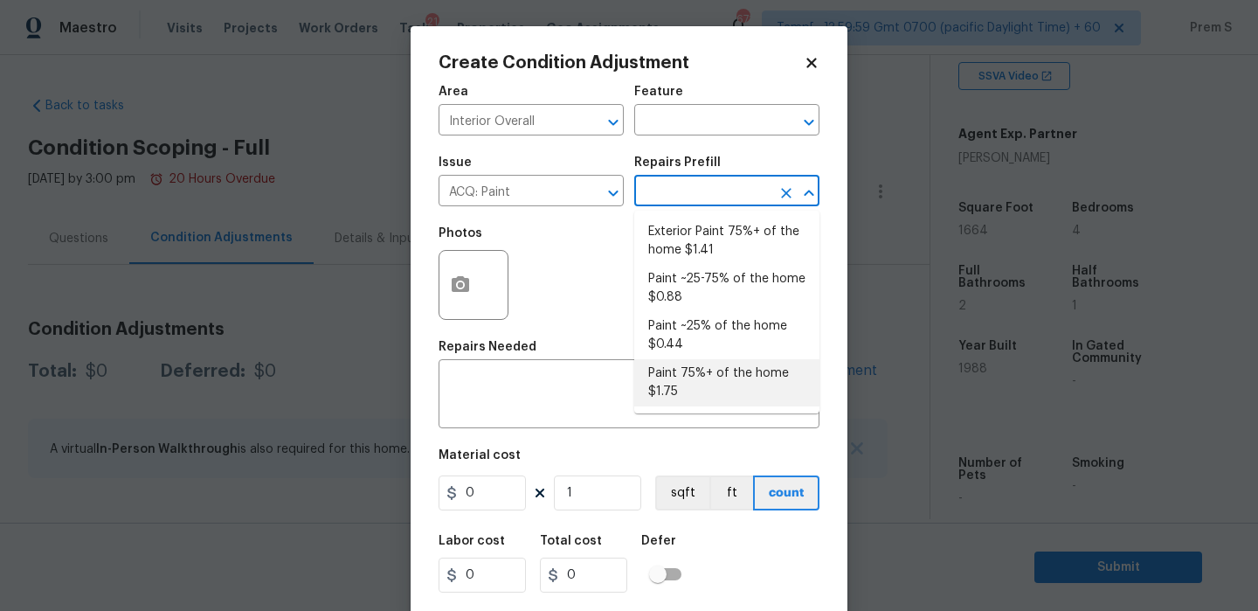
click at [724, 383] on li "Paint 75%+ of the home $1.75" at bounding box center [726, 382] width 185 height 47
type input "Acquisition"
type textarea "Acquisition Scope: 75%+ of the home will likely require interior paint"
type input "1.75"
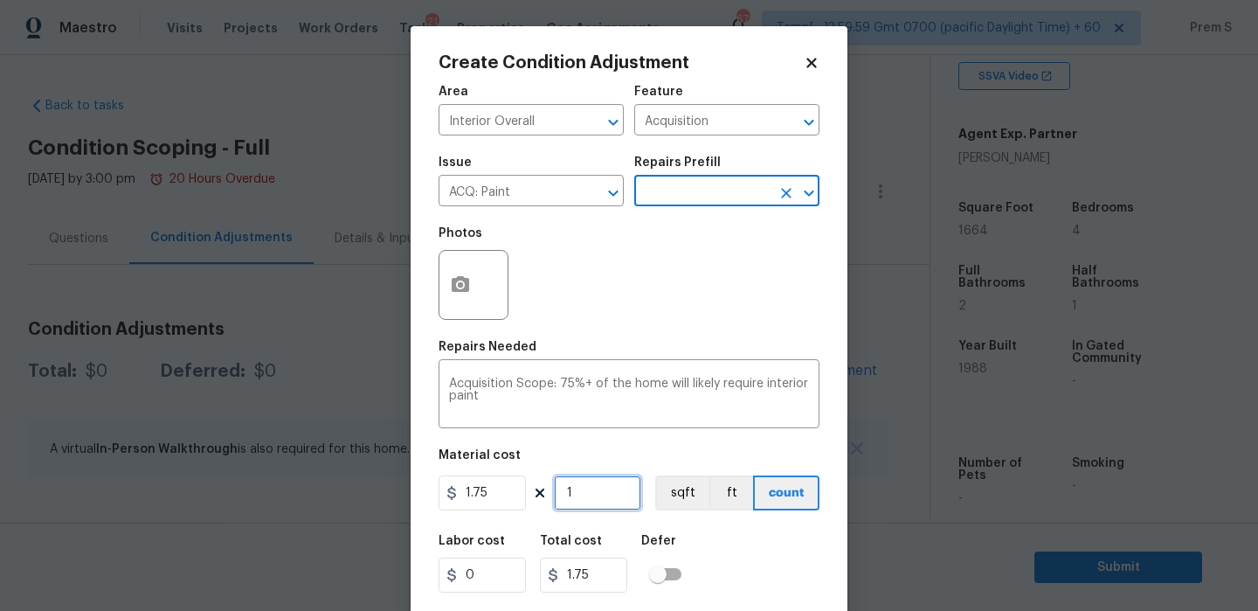
click at [603, 500] on input "1" at bounding box center [597, 492] width 87 height 35
type input "16"
type input "28"
type input "166"
type input "290.5"
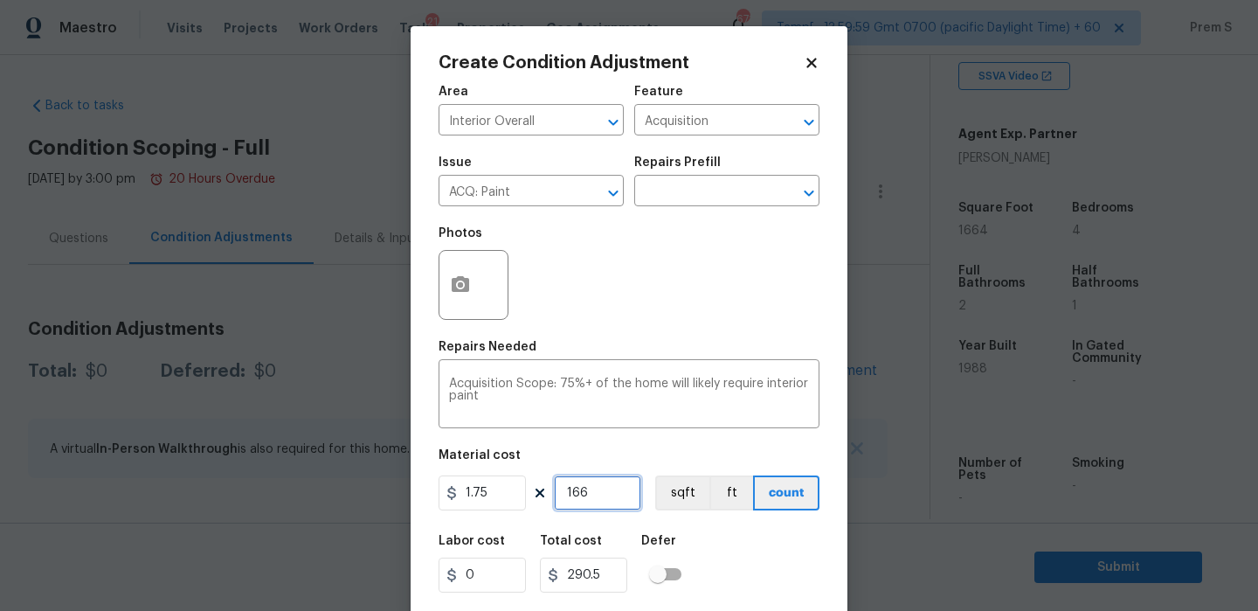
type input "1664"
type input "2912"
type input "1664"
click at [456, 299] on button "button" at bounding box center [461, 285] width 42 height 68
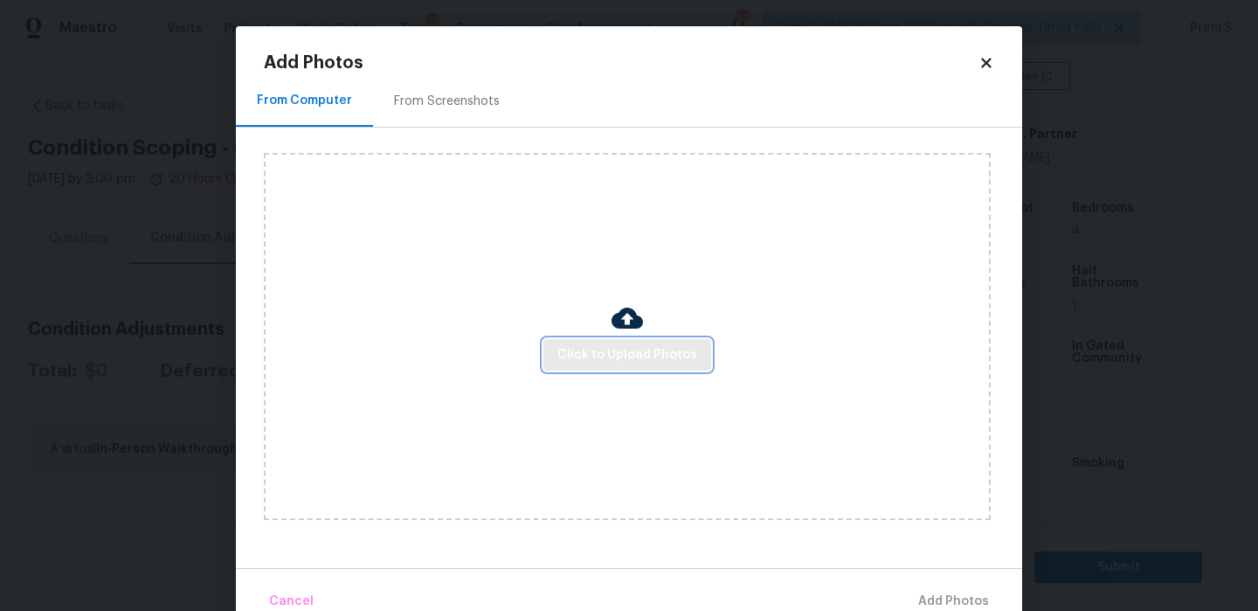
click at [606, 357] on span "Click to Upload Photos" at bounding box center [628, 355] width 140 height 22
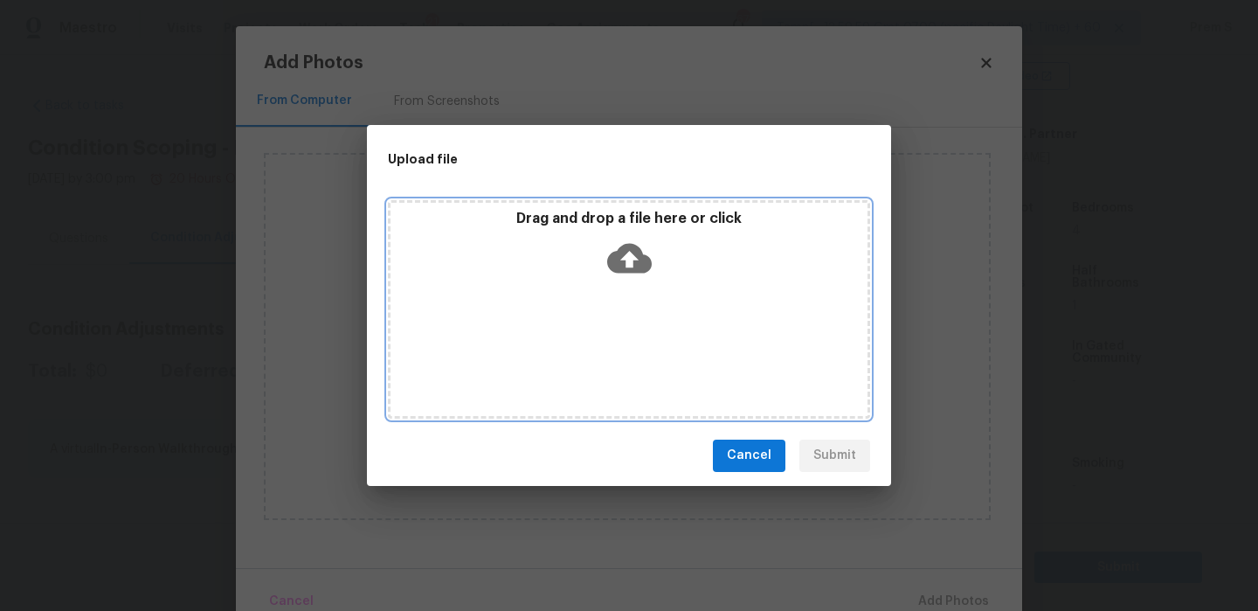
click at [611, 289] on div "Drag and drop a file here or click" at bounding box center [629, 309] width 482 height 218
